Goal: Task Accomplishment & Management: Manage account settings

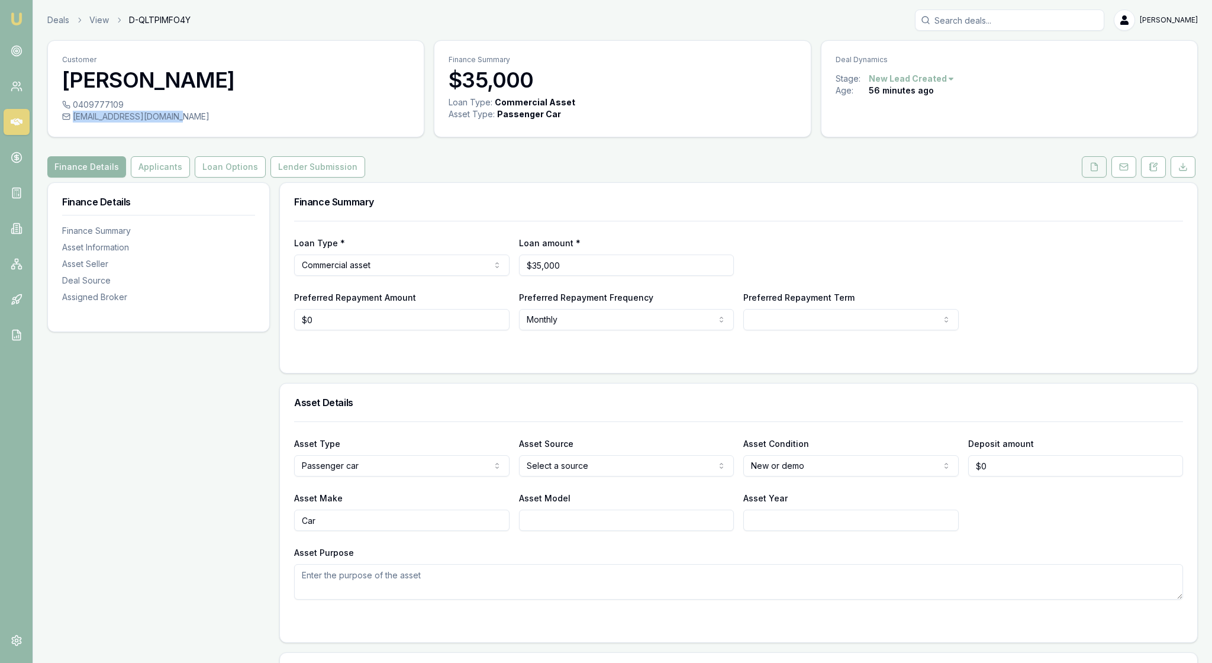
click at [1089, 172] on icon at bounding box center [1093, 166] width 9 height 9
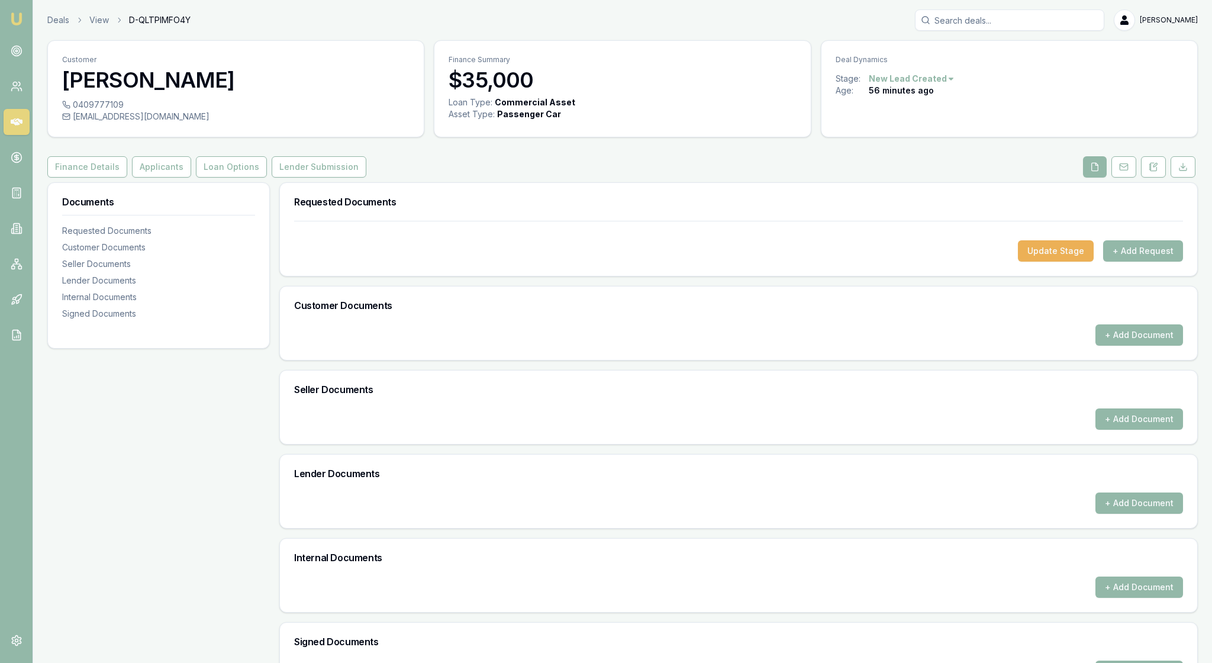
click at [1090, 172] on icon at bounding box center [1094, 166] width 9 height 9
click at [115, 178] on button "Finance Details" at bounding box center [87, 166] width 80 height 21
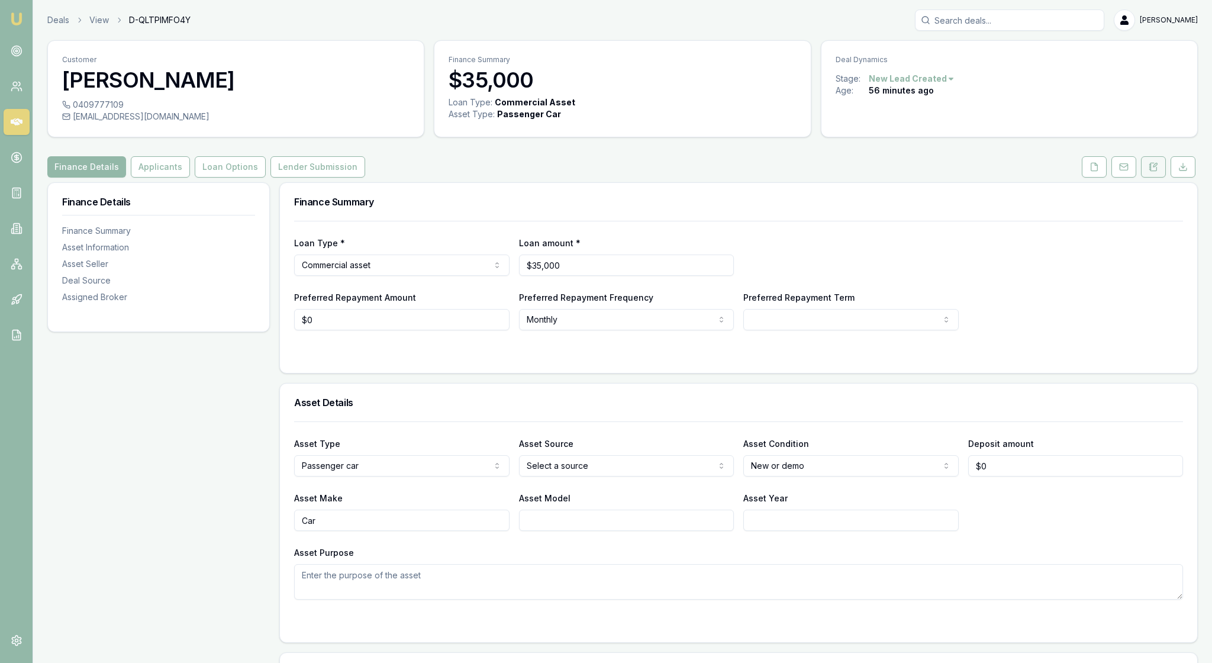
click at [1149, 172] on icon at bounding box center [1153, 166] width 9 height 9
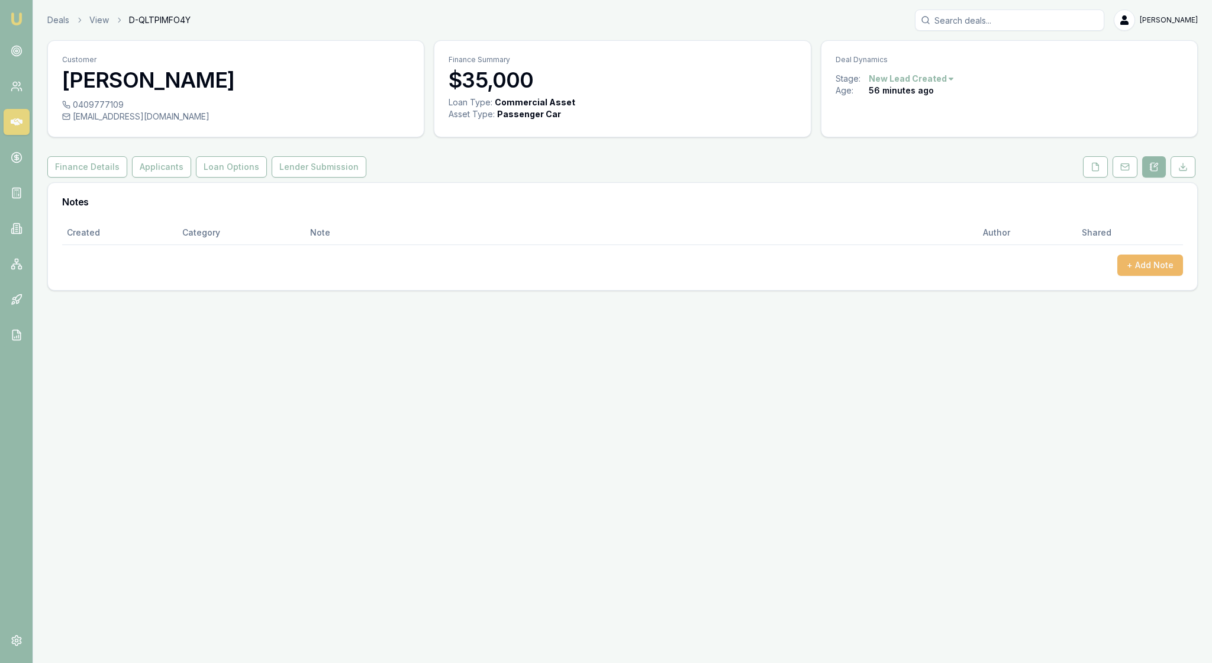
click at [1153, 276] on button "+ Add Note" at bounding box center [1150, 264] width 66 height 21
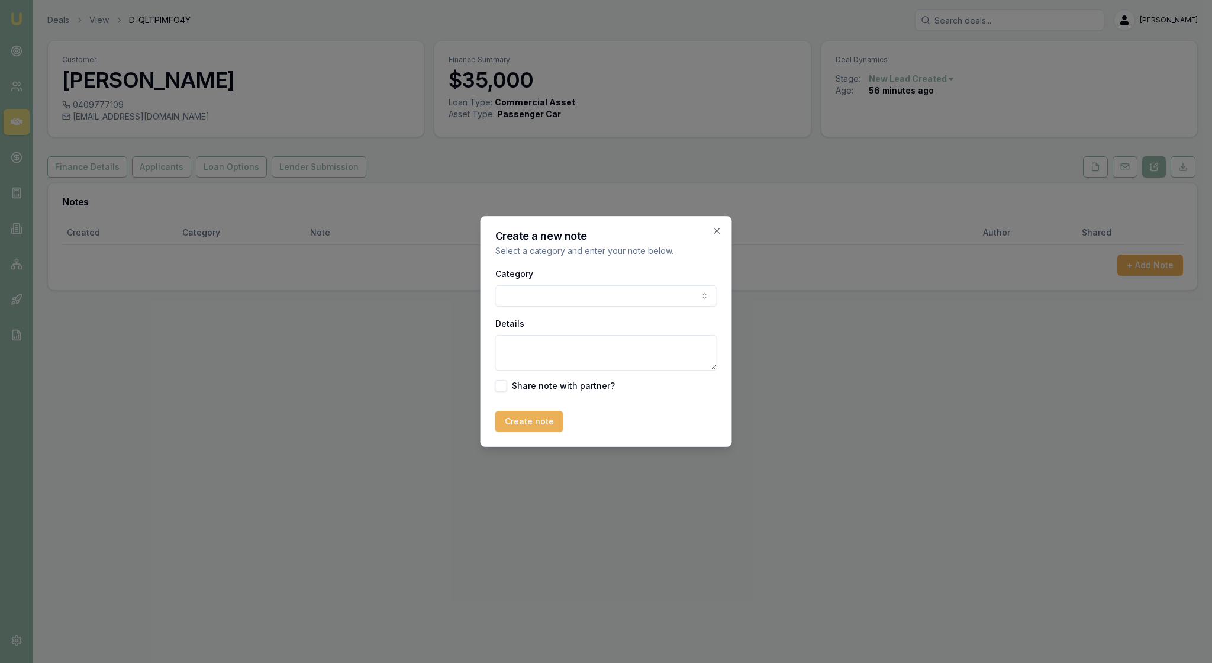
click at [697, 295] on body "Emu Broker Deals View D-QLTPIMFO4Y [PERSON_NAME] Toggle Menu Customer [PERSON_N…" at bounding box center [606, 331] width 1212 height 663
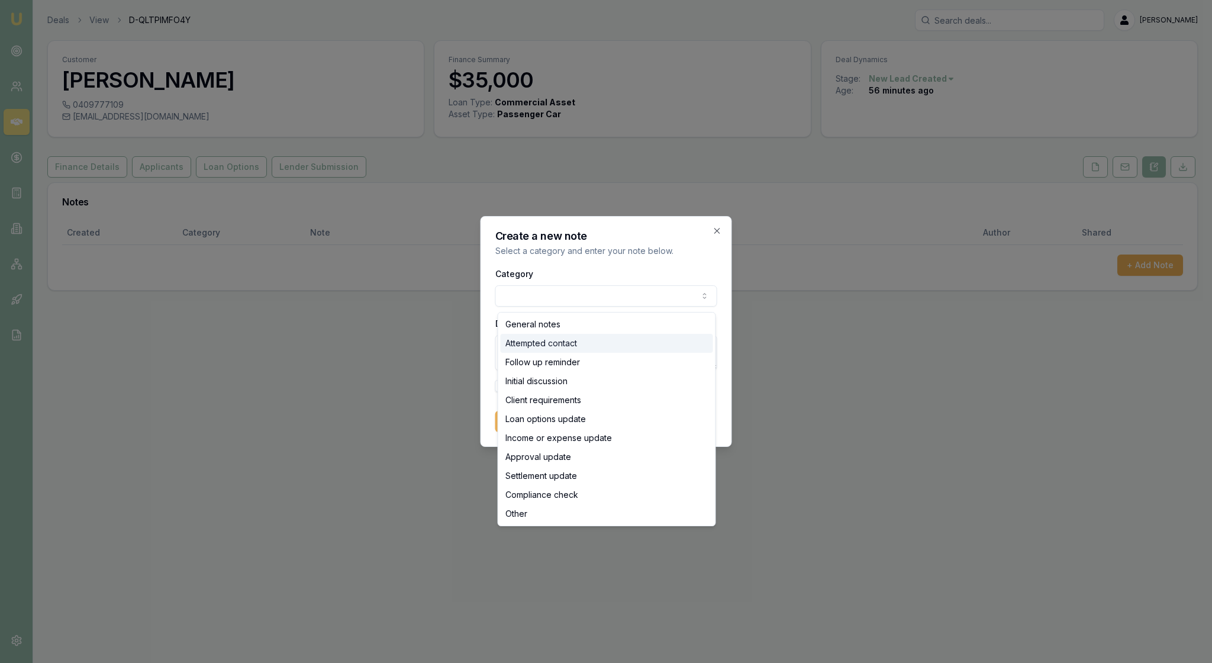
select select "ATTEMPTED_CONTACT"
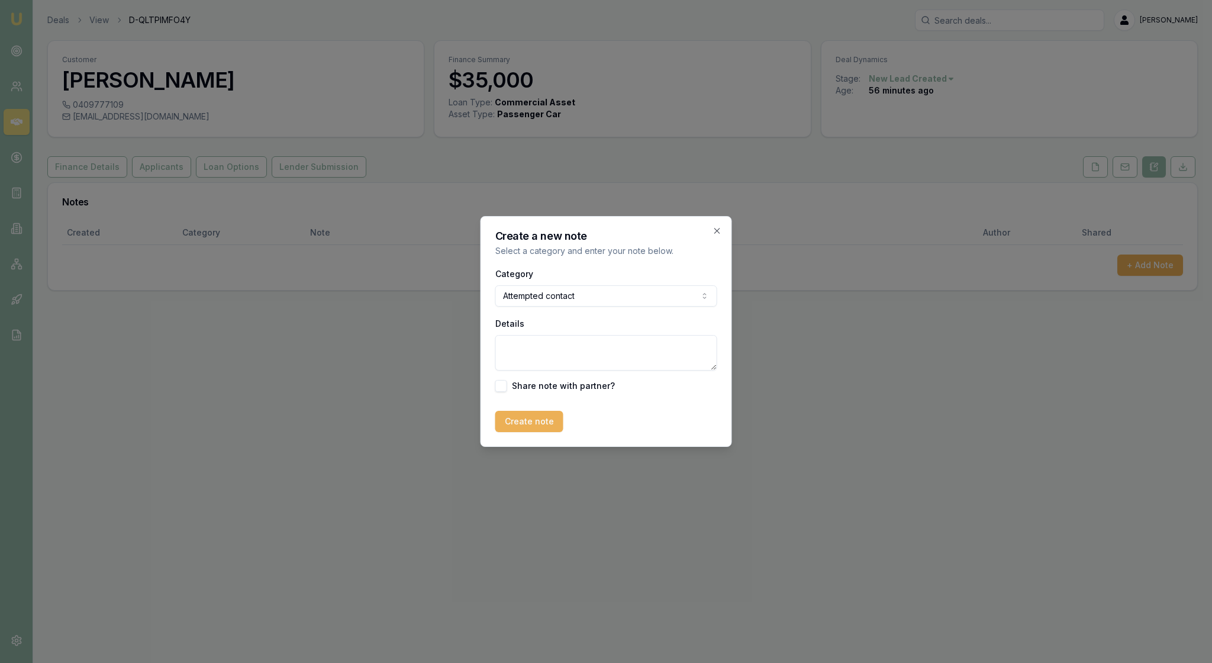
click at [540, 352] on textarea "Details" at bounding box center [606, 353] width 222 height 36
type textarea "LMTC"
click at [543, 432] on button "Create note" at bounding box center [529, 421] width 68 height 21
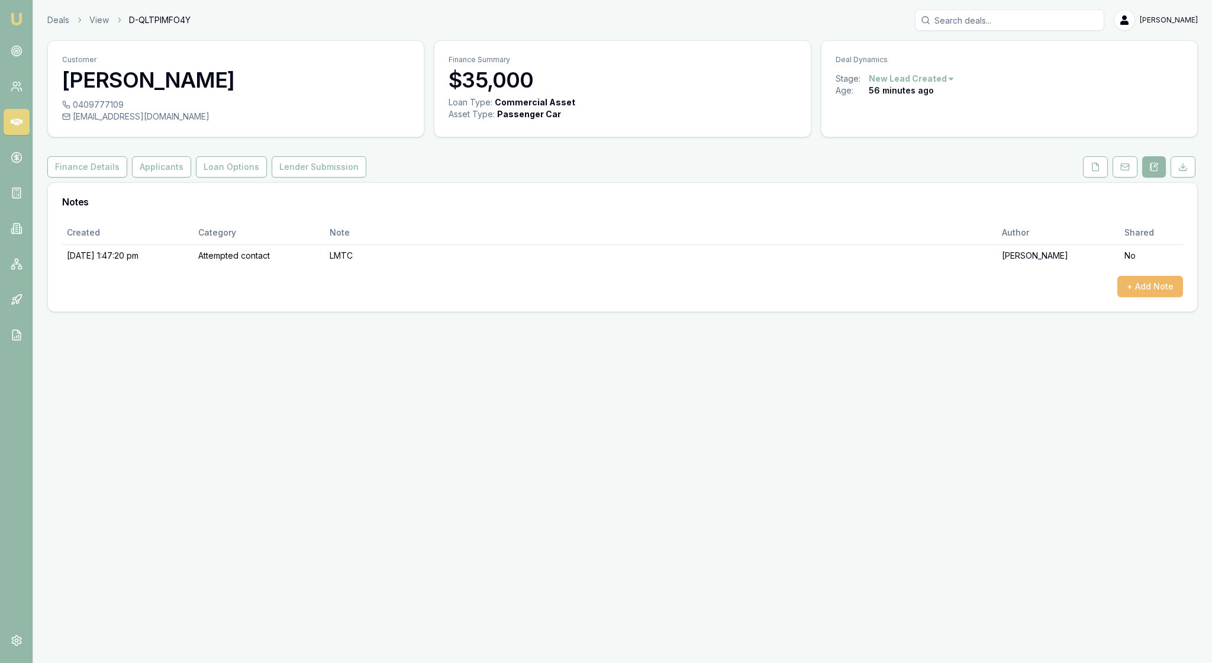
click at [1135, 297] on button "+ Add Note" at bounding box center [1150, 286] width 66 height 21
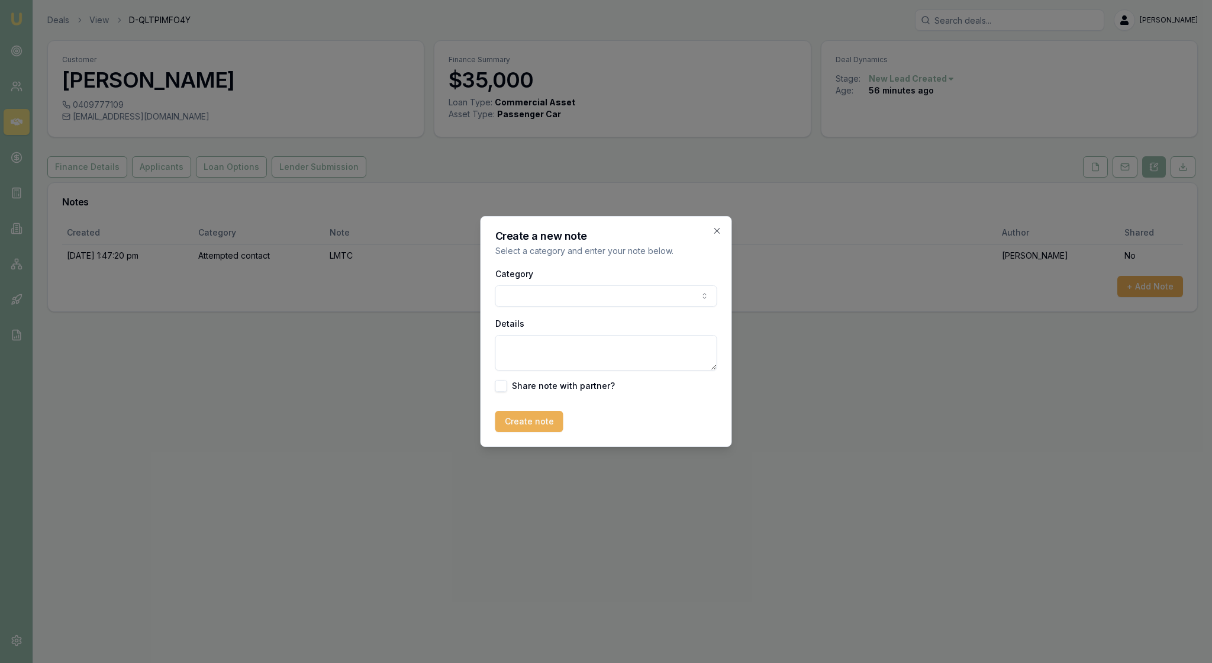
click at [684, 295] on body "Emu Broker Deals View D-QLTPIMFO4Y [PERSON_NAME] Toggle Menu Customer [PERSON_N…" at bounding box center [606, 331] width 1212 height 663
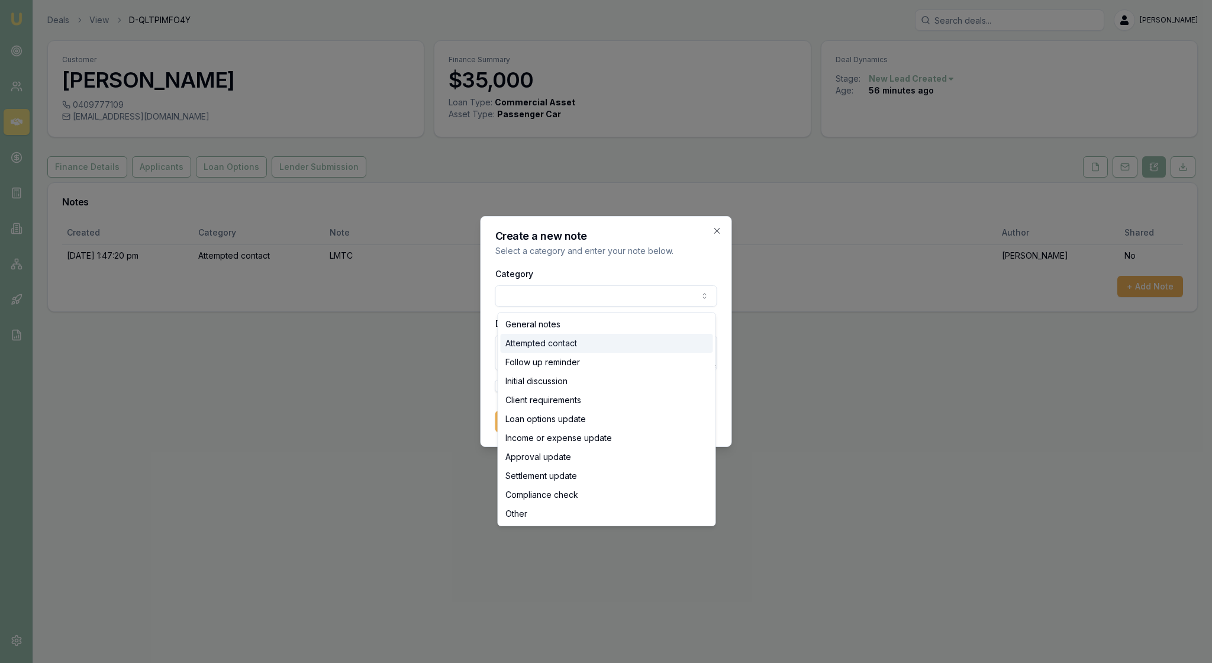
select select "ATTEMPTED_CONTACT"
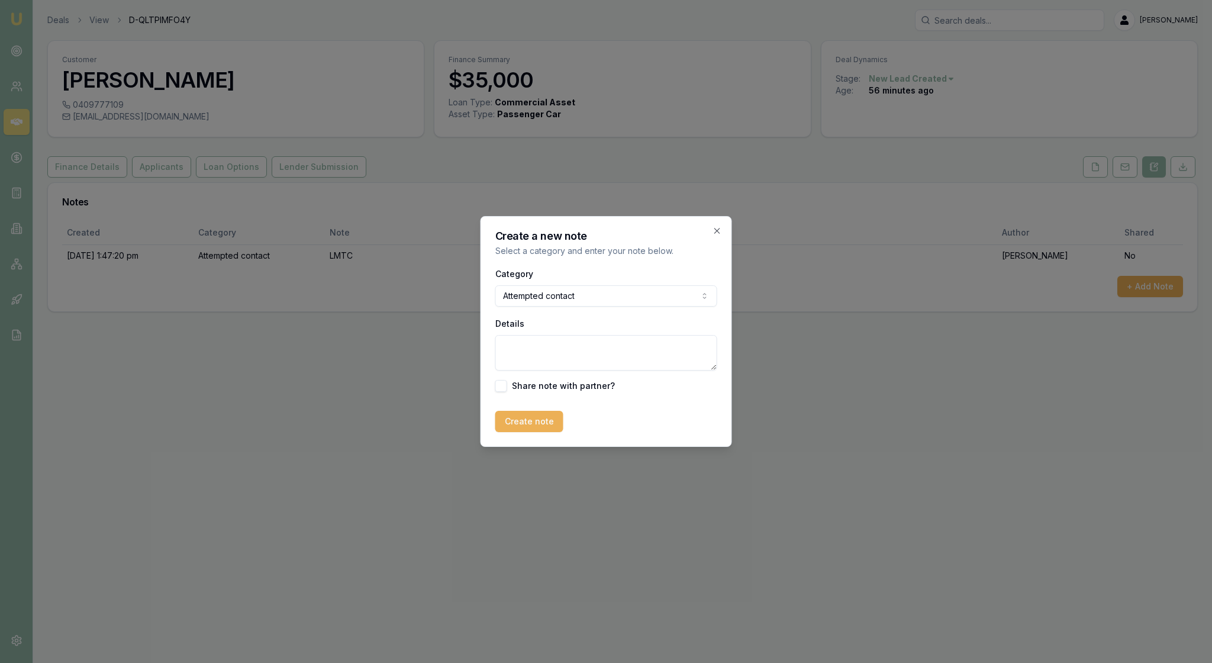
click at [520, 355] on textarea "Details" at bounding box center [606, 353] width 222 height 36
type textarea "Sent email"
click at [537, 432] on button "Create note" at bounding box center [529, 421] width 68 height 21
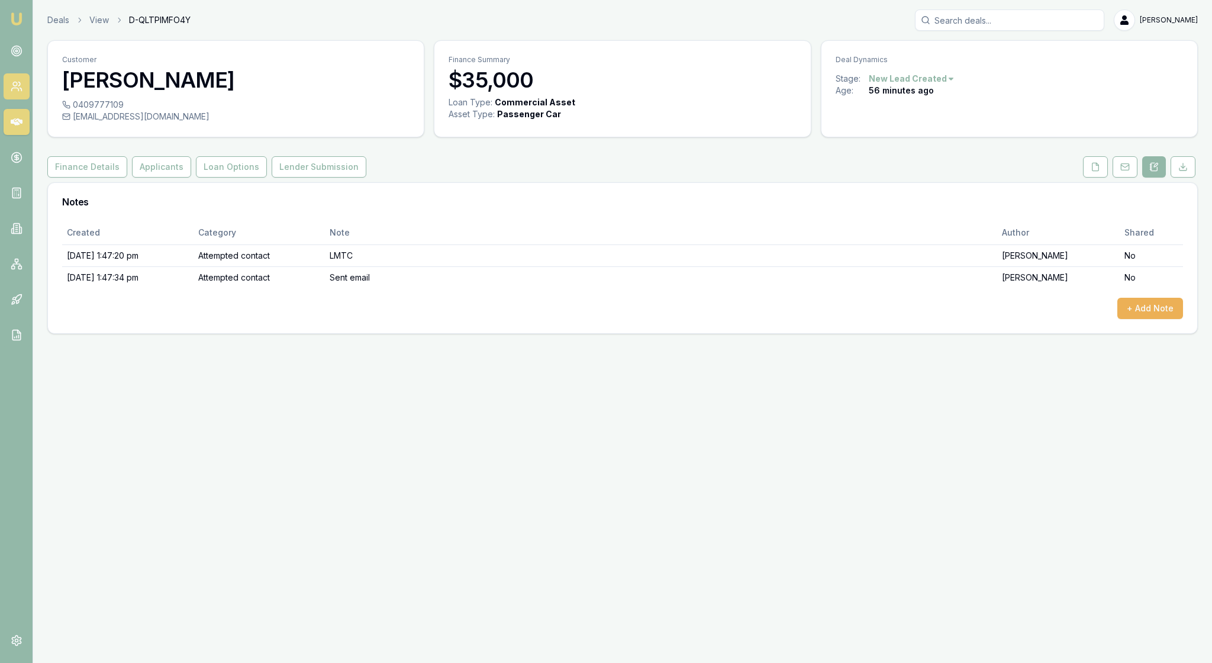
click at [22, 92] on icon at bounding box center [17, 86] width 12 height 12
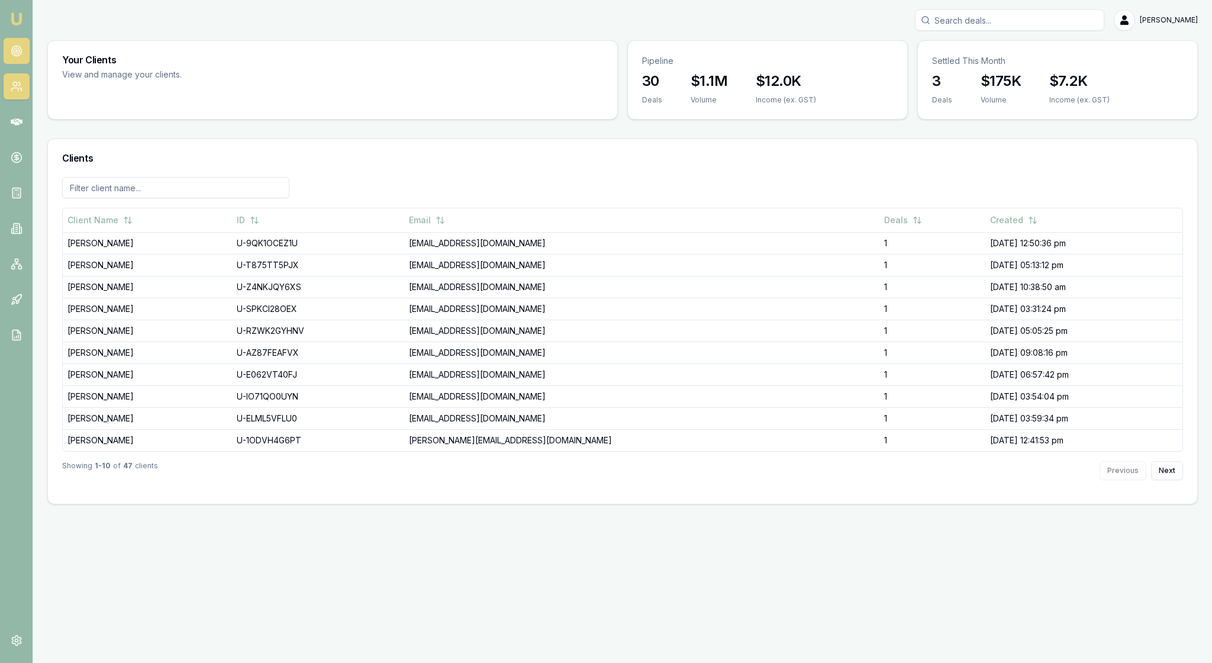
click at [20, 57] on icon at bounding box center [17, 51] width 12 height 12
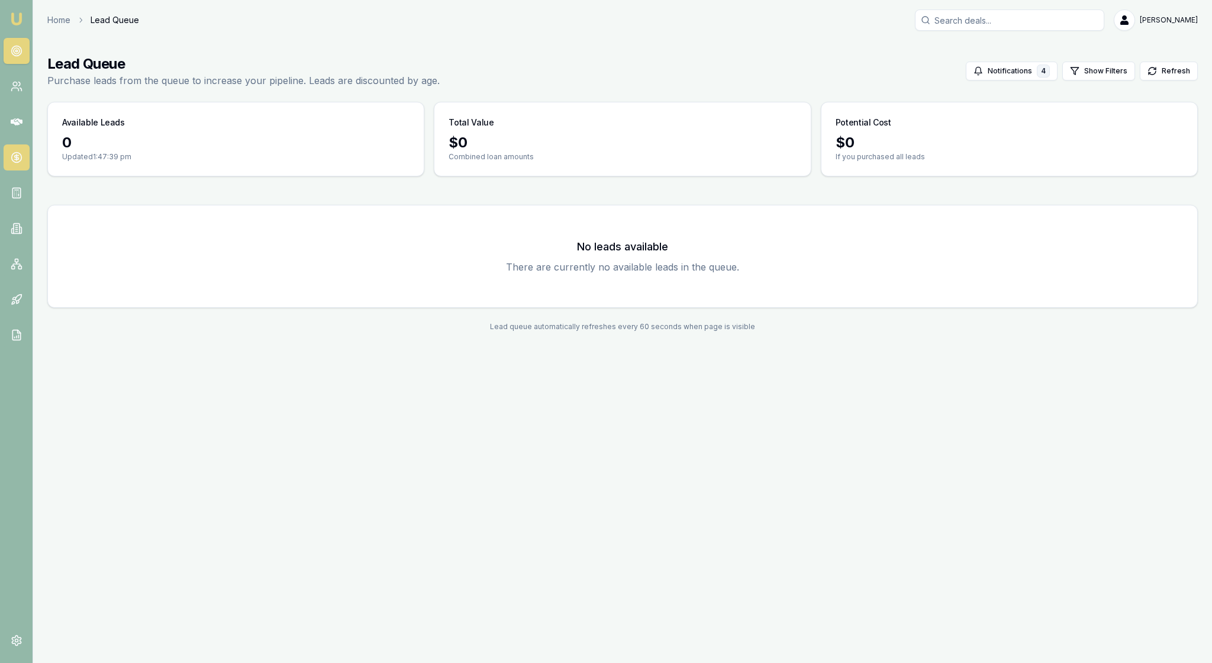
click at [15, 163] on icon at bounding box center [17, 157] width 12 height 12
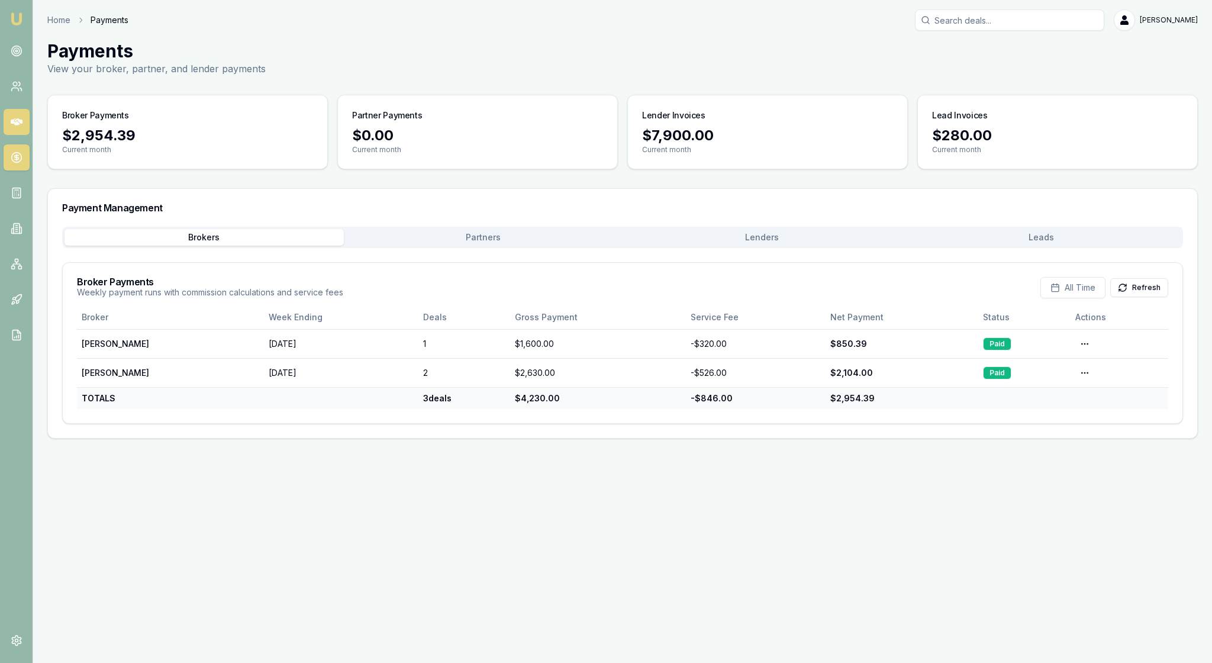
click at [25, 133] on link at bounding box center [17, 122] width 26 height 26
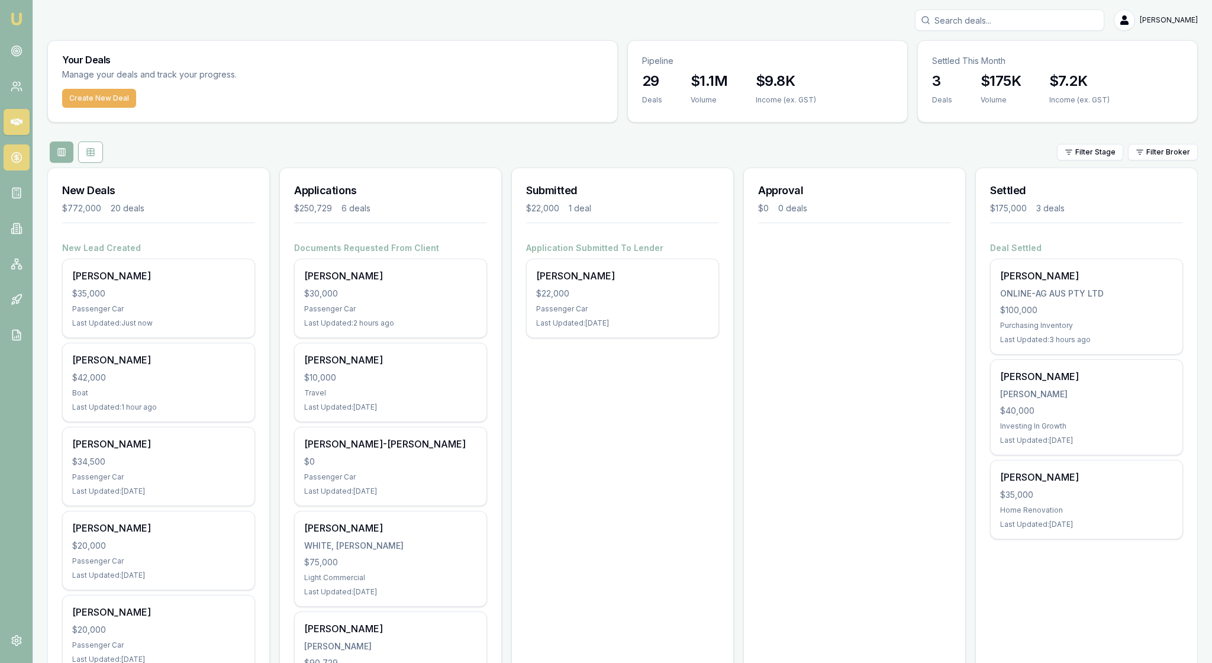
click at [17, 163] on icon at bounding box center [17, 157] width 12 height 12
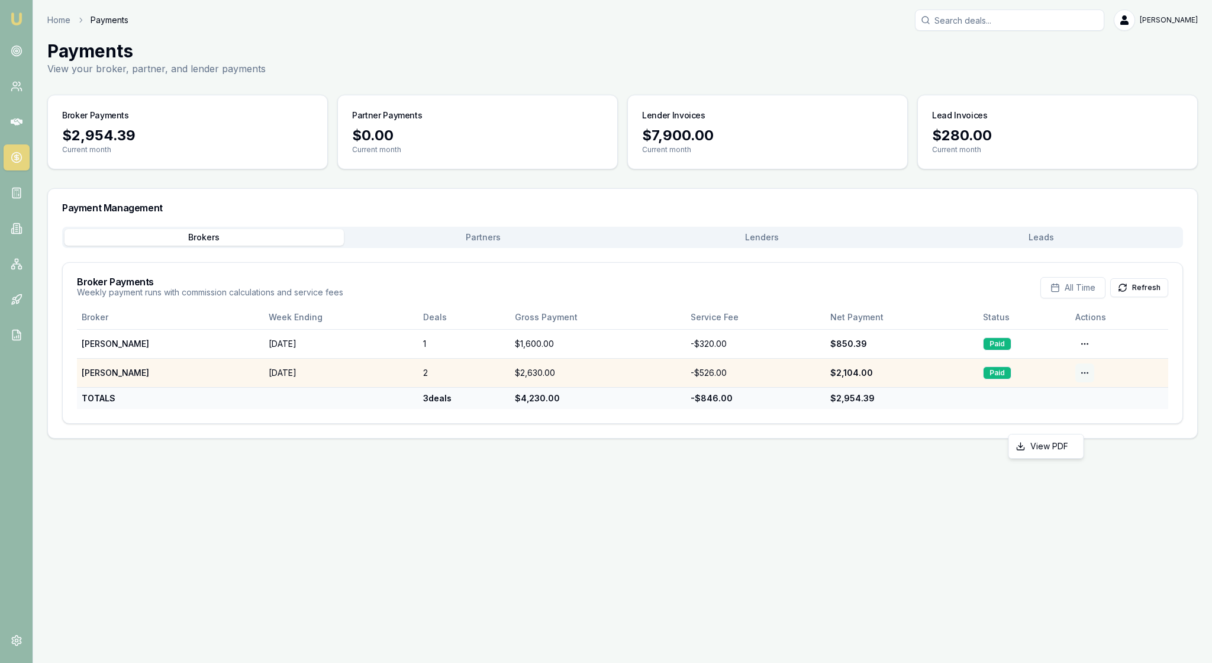
click at [1087, 415] on html "Emu Broker Home Payments [PERSON_NAME] Toggle Menu Payments View your broker, p…" at bounding box center [606, 331] width 1212 height 663
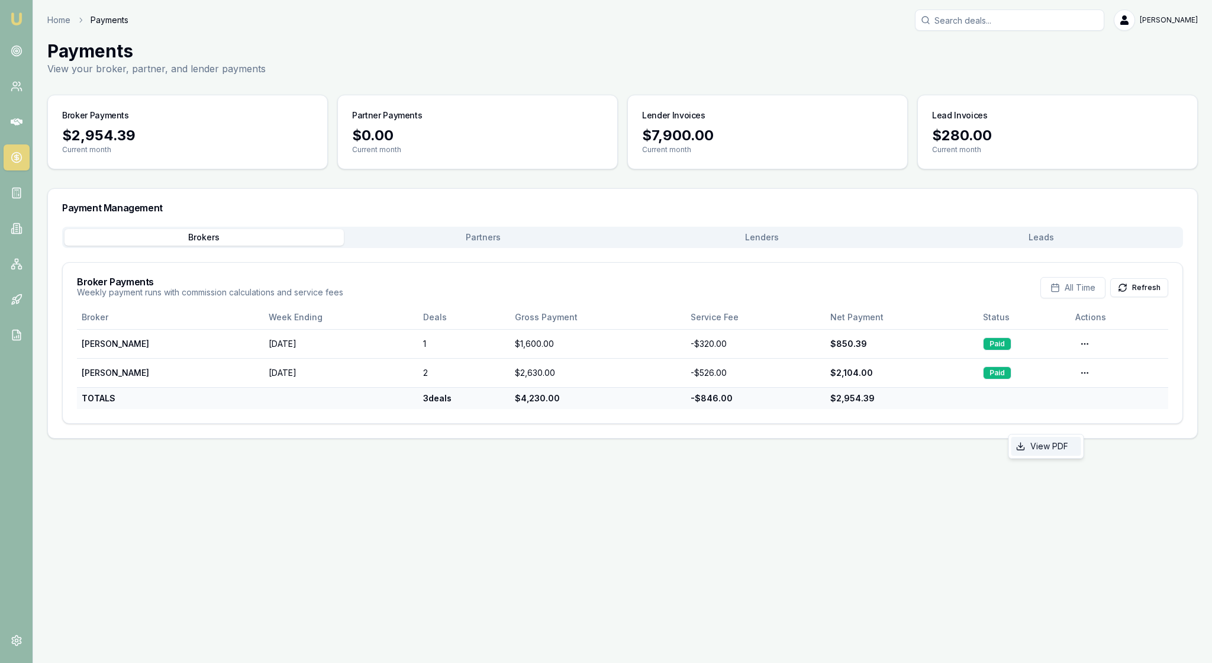
click at [1060, 444] on div "View PDF" at bounding box center [1046, 446] width 70 height 19
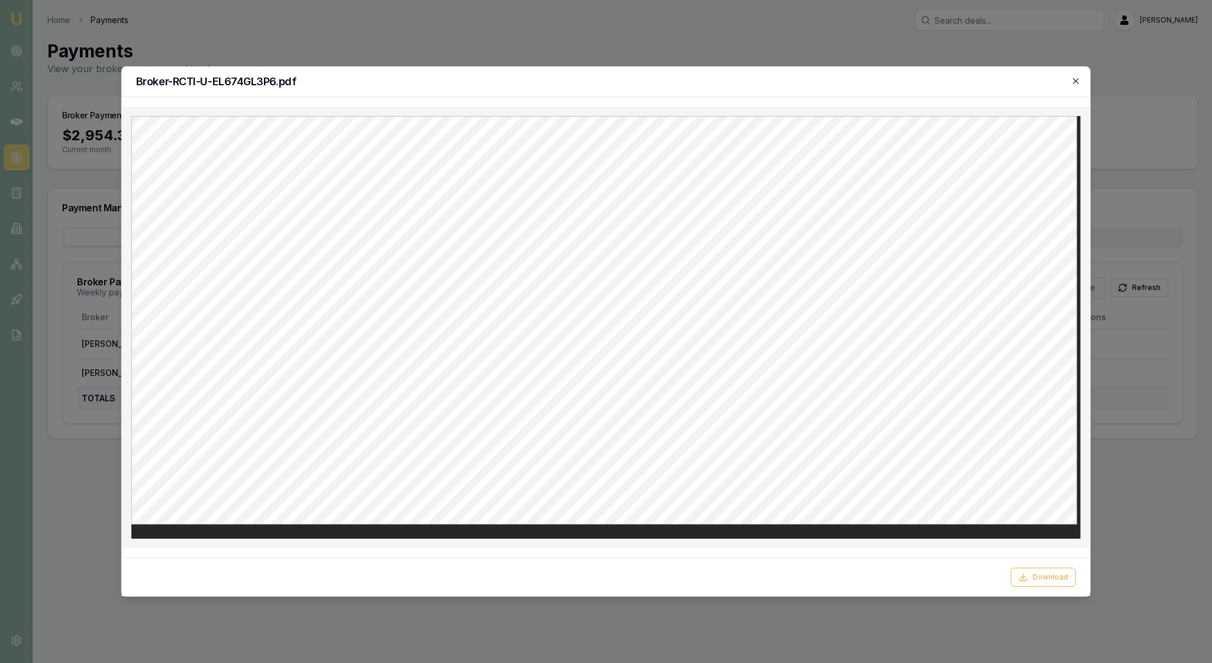
click at [1075, 80] on icon "button" at bounding box center [1075, 80] width 9 height 9
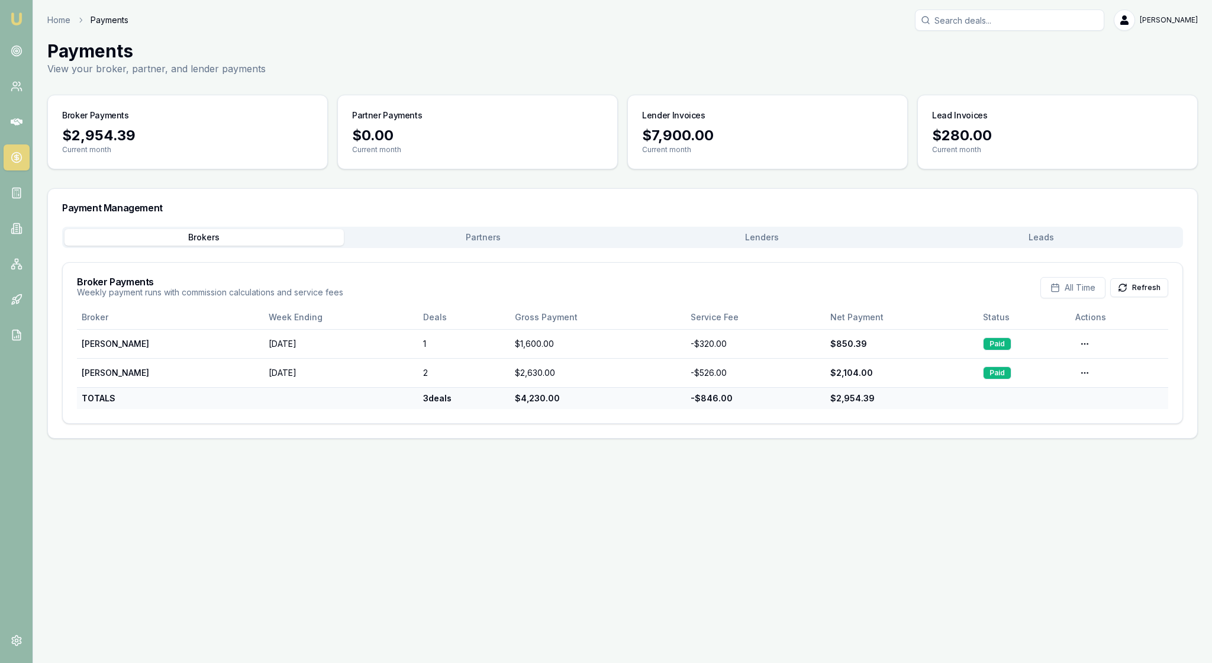
click at [962, 212] on h3 "Payment Management" at bounding box center [622, 207] width 1121 height 9
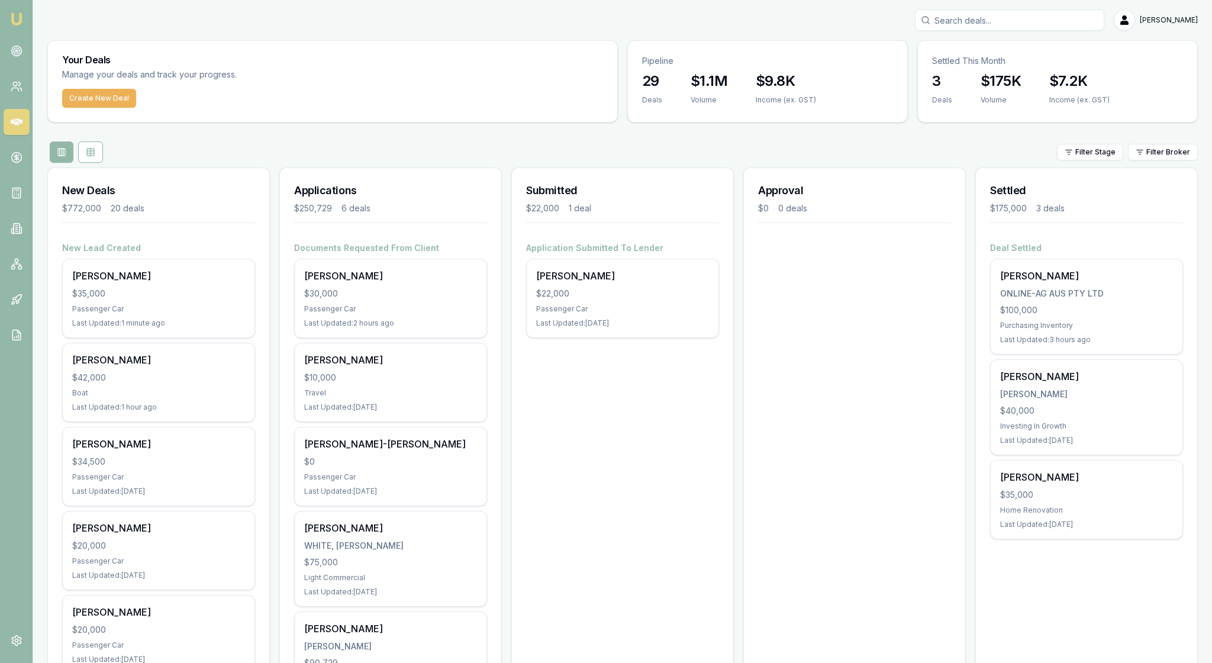
click at [619, 163] on div "Filter Stage Filter Broker" at bounding box center [622, 151] width 1150 height 21
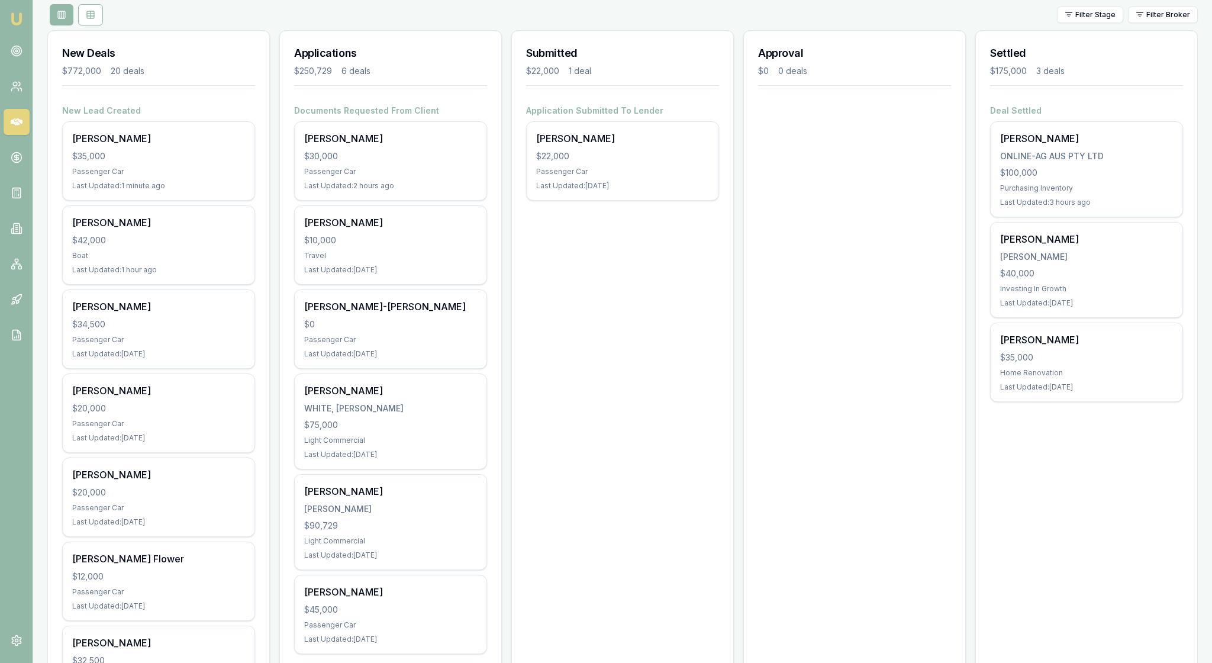
scroll to position [114, 0]
